Goal: Task Accomplishment & Management: Use online tool/utility

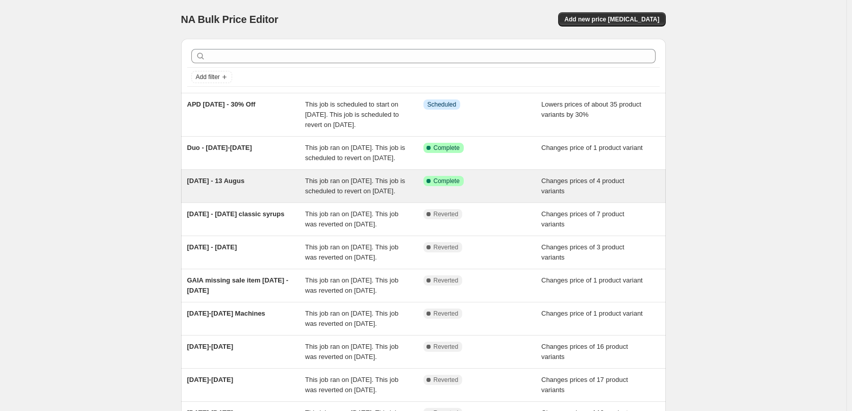
click at [385, 195] on span "This job ran on [DATE]. This job is scheduled to revert on [DATE]." at bounding box center [355, 186] width 100 height 18
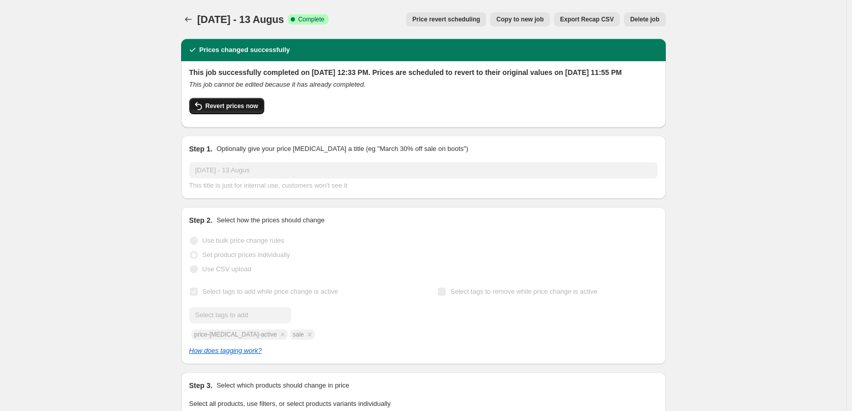
click at [252, 110] on span "Revert prices now" at bounding box center [232, 106] width 53 height 8
checkbox input "false"
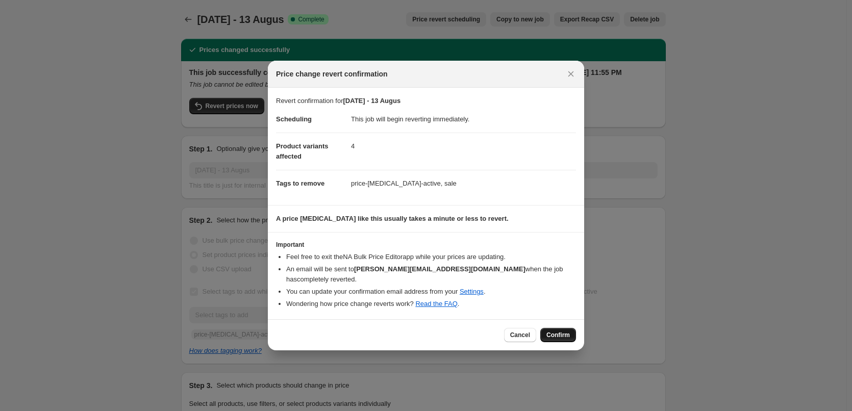
click at [555, 331] on span "Confirm" at bounding box center [558, 335] width 23 height 8
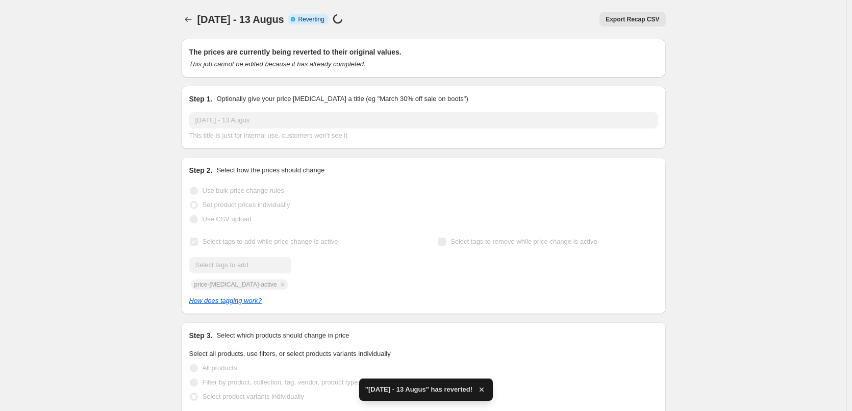
checkbox input "true"
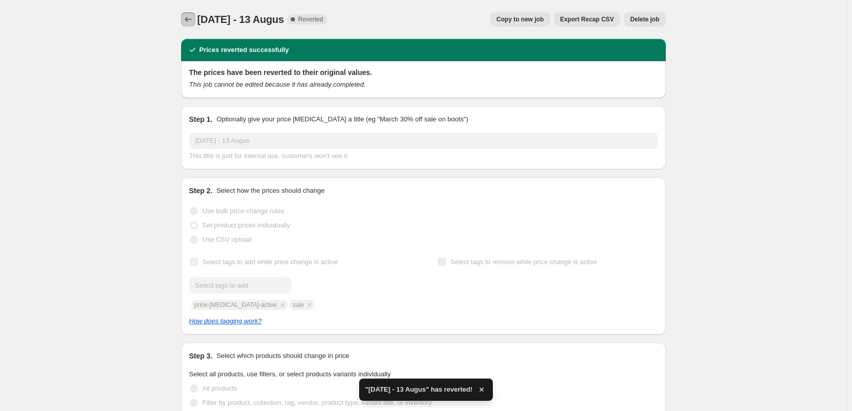
click at [192, 20] on icon "Price change jobs" at bounding box center [188, 19] width 10 height 10
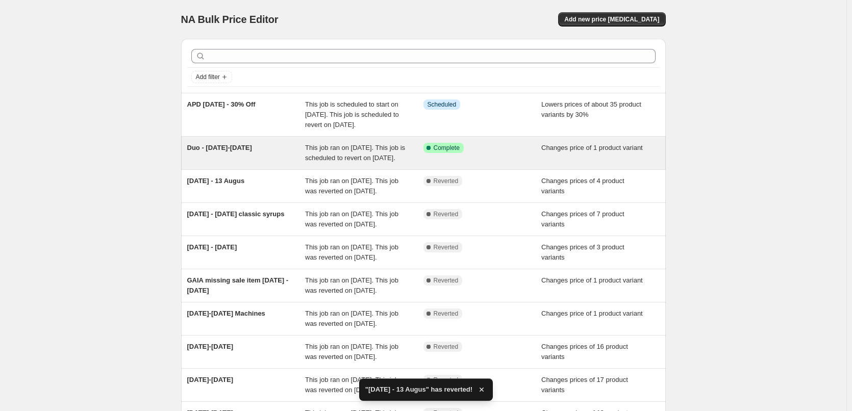
click at [366, 160] on span "This job ran on [DATE]. This job is scheduled to revert on [DATE]." at bounding box center [355, 153] width 100 height 18
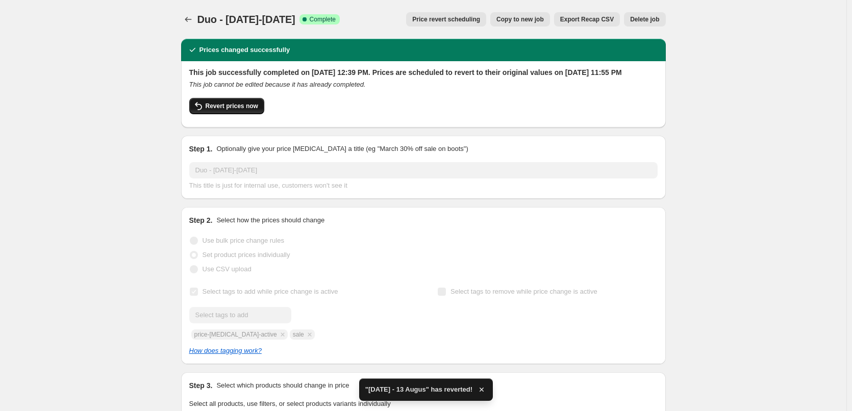
click at [241, 114] on button "Revert prices now" at bounding box center [226, 106] width 75 height 16
checkbox input "false"
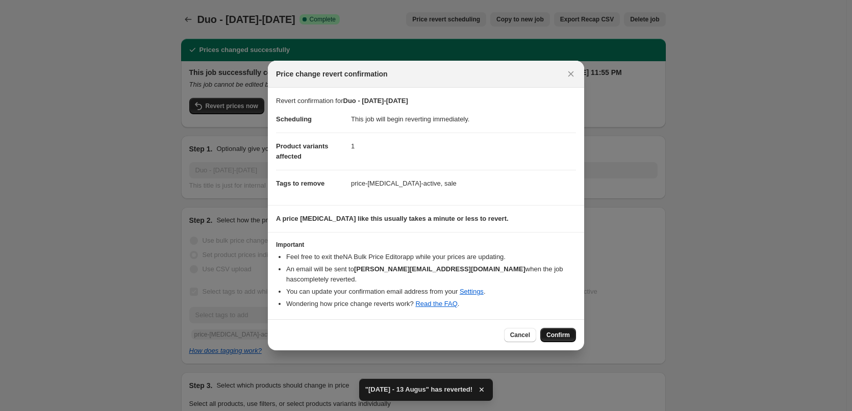
click at [569, 328] on button "Confirm" at bounding box center [558, 335] width 36 height 14
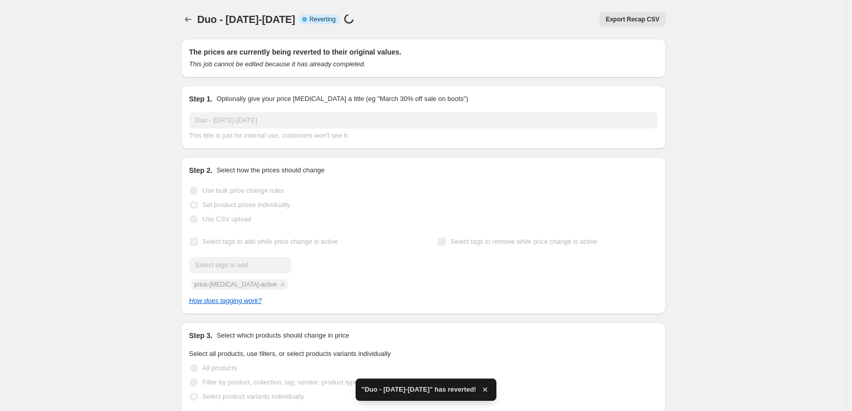
checkbox input "true"
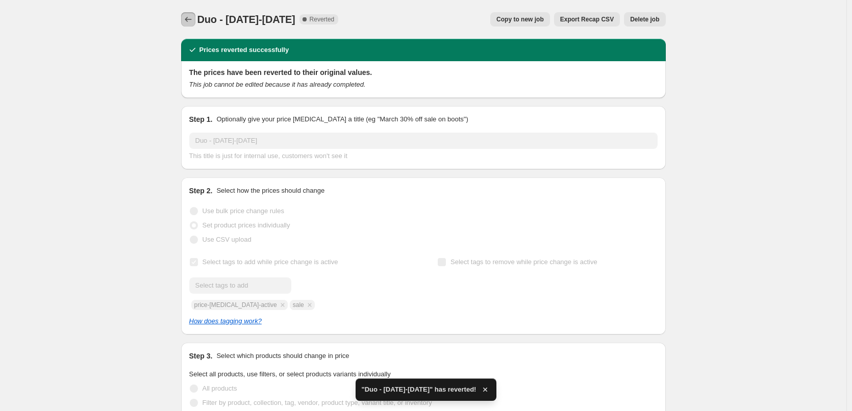
click at [191, 16] on icon "Price change jobs" at bounding box center [188, 19] width 10 height 10
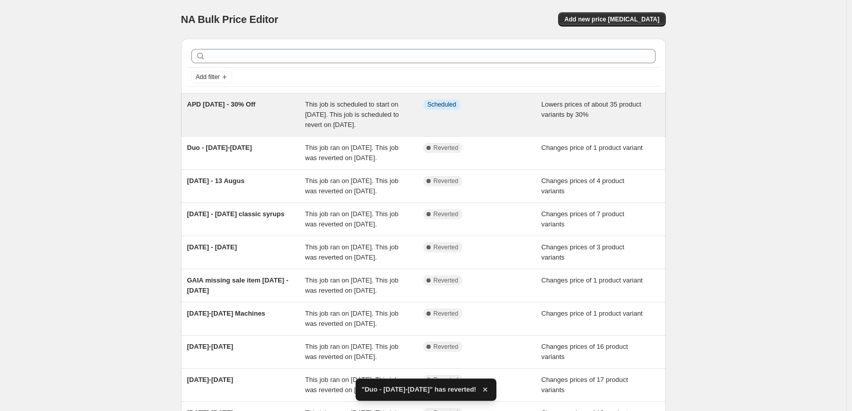
click at [244, 130] on div "APD [DATE] - 30% Off" at bounding box center [246, 115] width 118 height 31
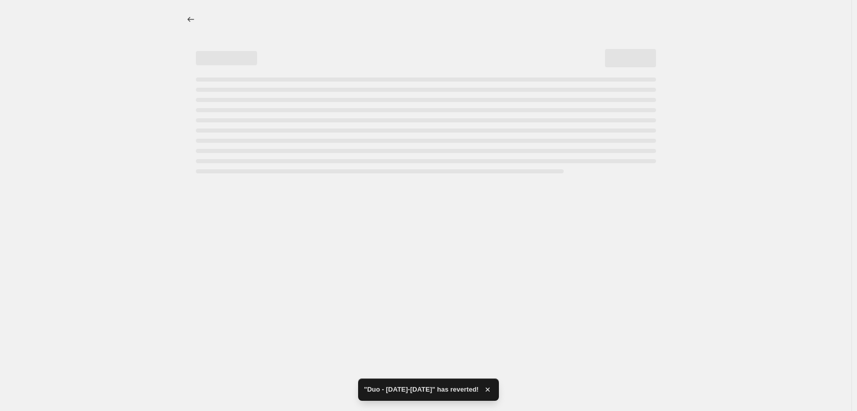
select select "percentage"
select select "product_status"
select select "collection"
select select "not_equal"
select select "collection"
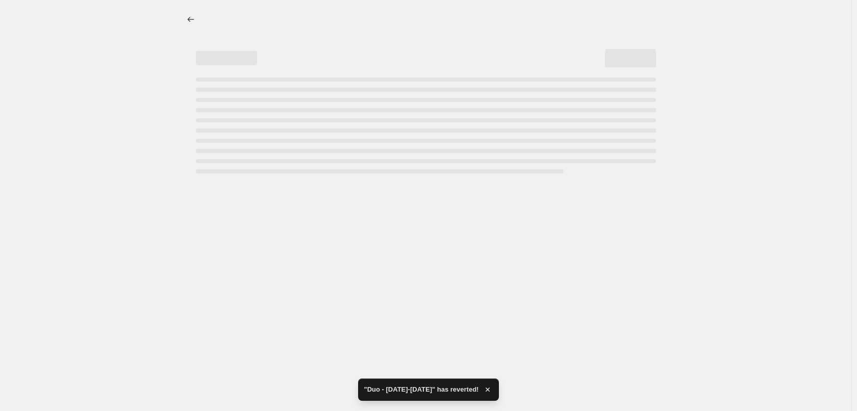
select select "not_equal"
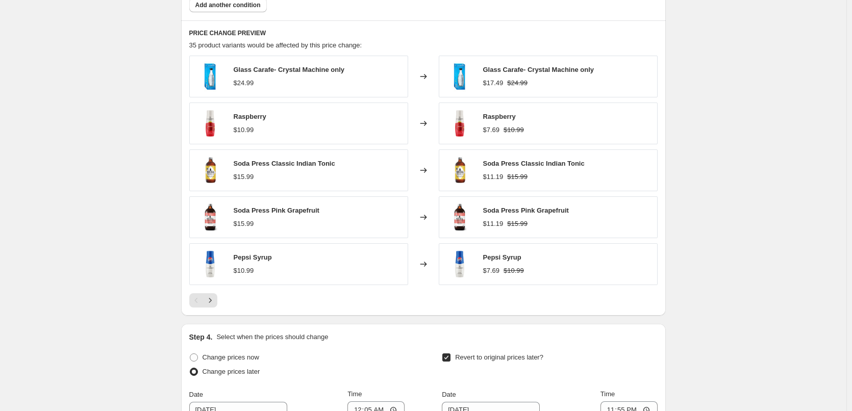
scroll to position [919, 0]
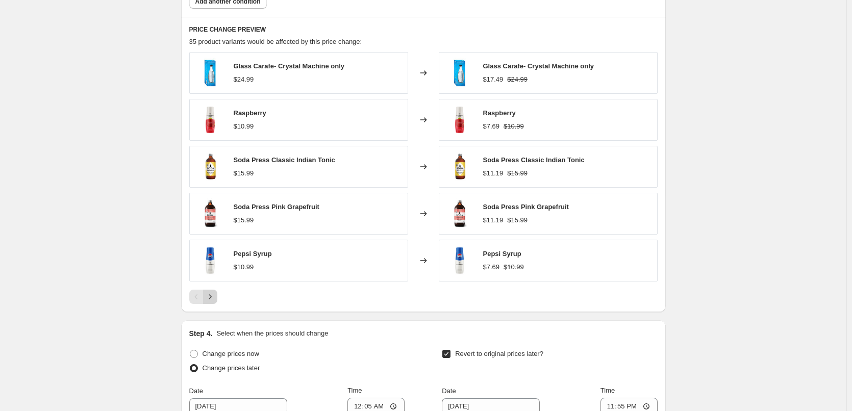
click at [215, 300] on icon "Next" at bounding box center [210, 297] width 10 height 10
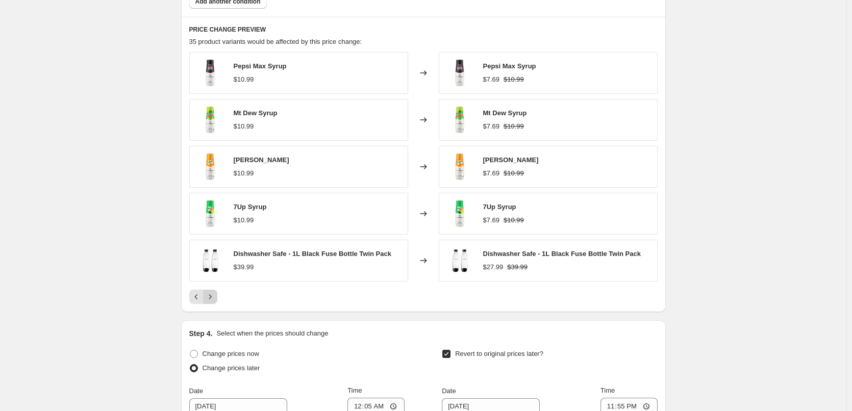
click at [215, 300] on icon "Next" at bounding box center [210, 297] width 10 height 10
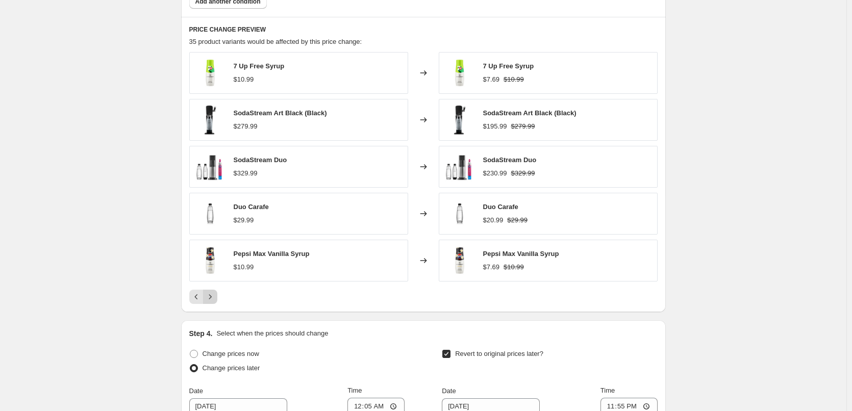
click at [211, 296] on icon "Next" at bounding box center [210, 297] width 10 height 10
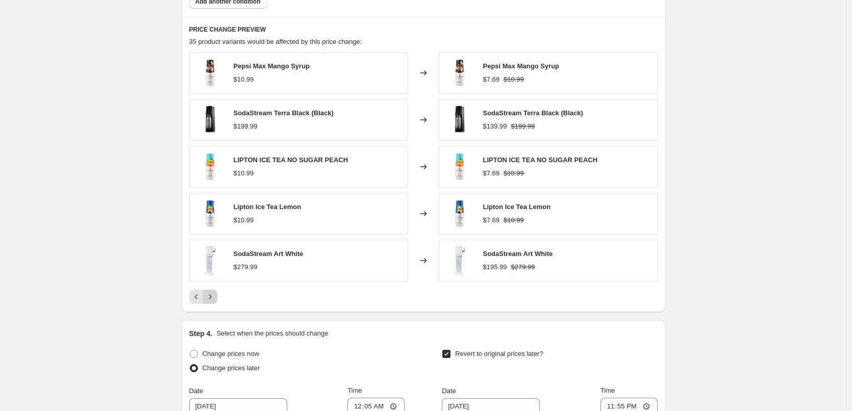
click at [211, 296] on icon "Next" at bounding box center [210, 297] width 10 height 10
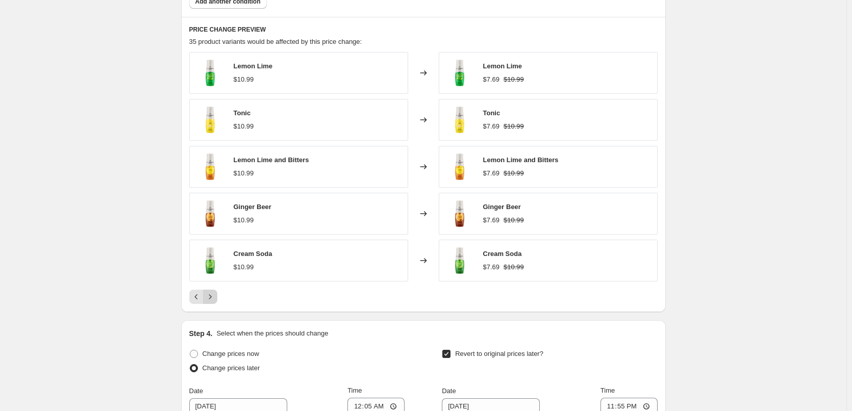
click at [211, 296] on icon "Next" at bounding box center [210, 297] width 10 height 10
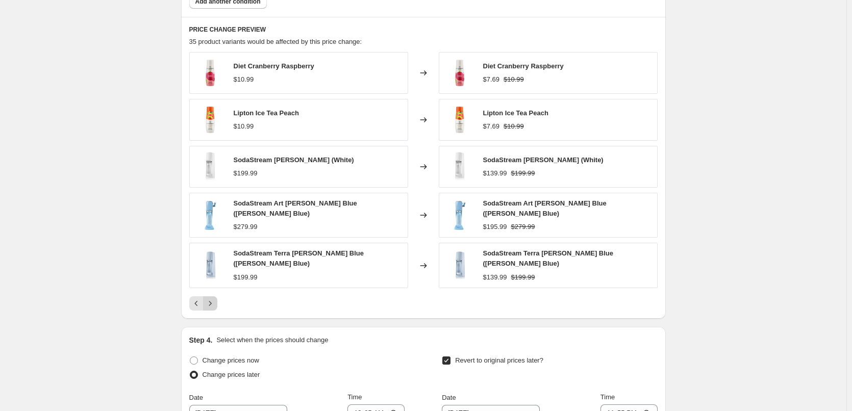
click at [215, 300] on icon "Next" at bounding box center [210, 304] width 10 height 10
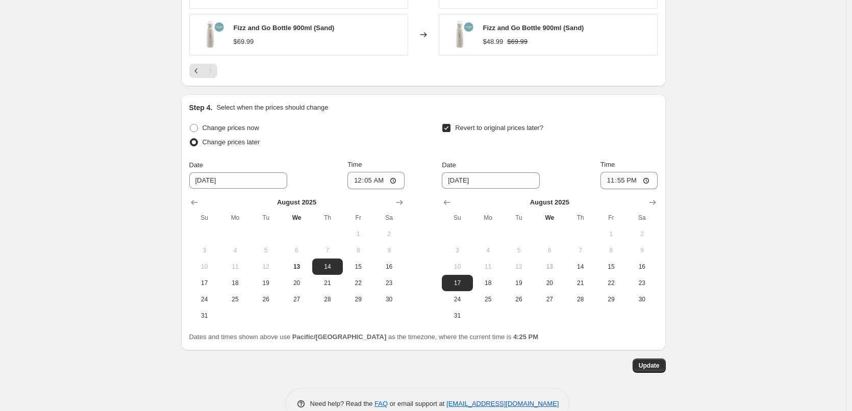
scroll to position [1169, 0]
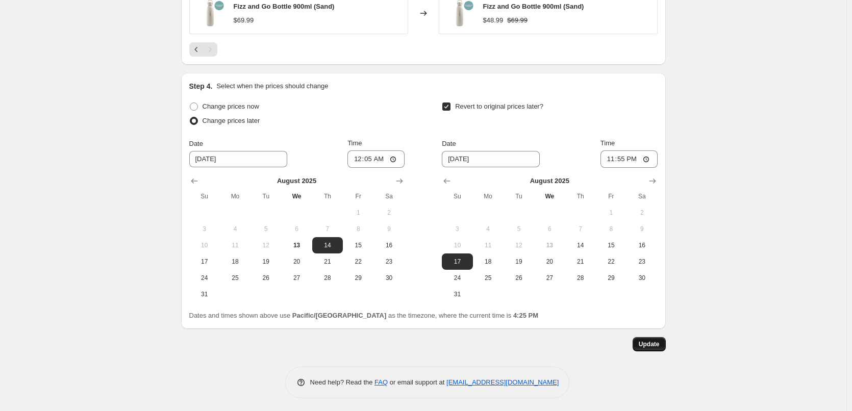
click at [656, 348] on button "Update" at bounding box center [649, 344] width 33 height 14
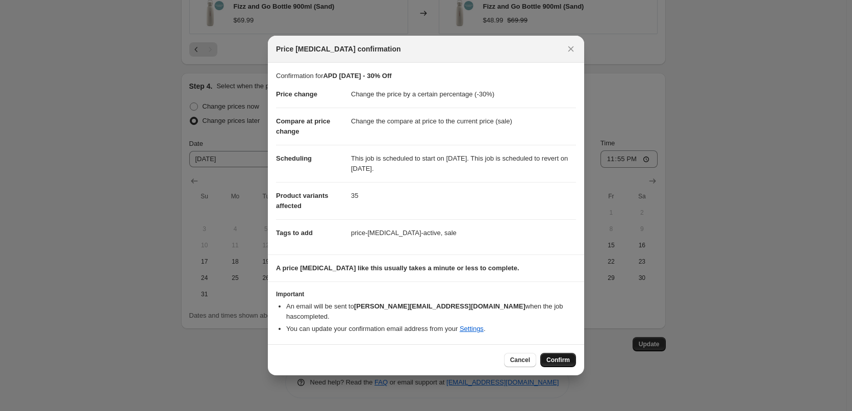
click at [569, 356] on span "Confirm" at bounding box center [558, 360] width 23 height 8
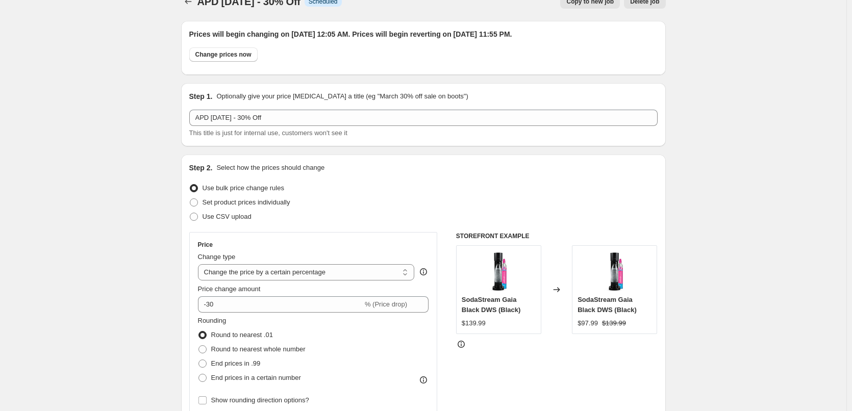
scroll to position [0, 0]
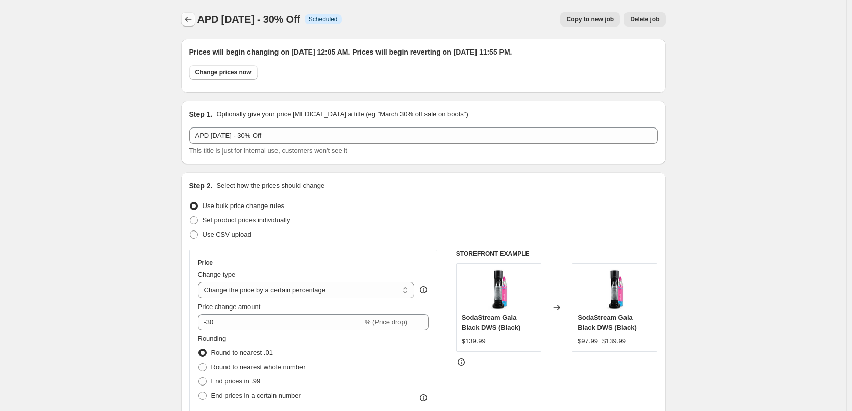
click at [195, 20] on button "Price change jobs" at bounding box center [188, 19] width 14 height 14
